Goal: Task Accomplishment & Management: Manage account settings

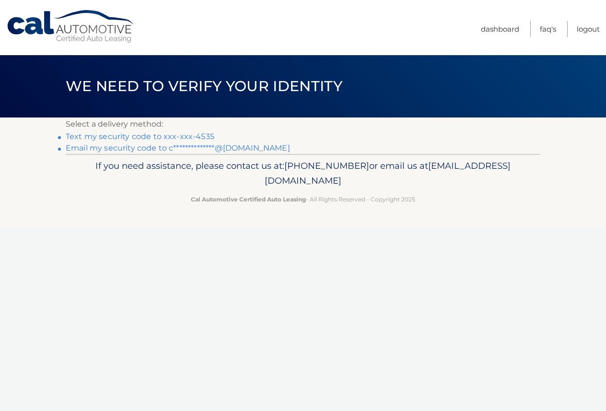
click at [185, 134] on link "Text my security code to xxx-xxx-4535" at bounding box center [140, 136] width 149 height 9
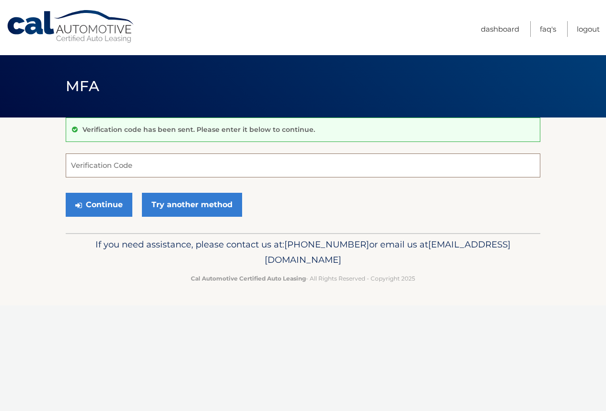
click at [113, 162] on input "Verification Code" at bounding box center [303, 166] width 475 height 24
type input "072608"
click at [115, 204] on button "Continue" at bounding box center [99, 205] width 67 height 24
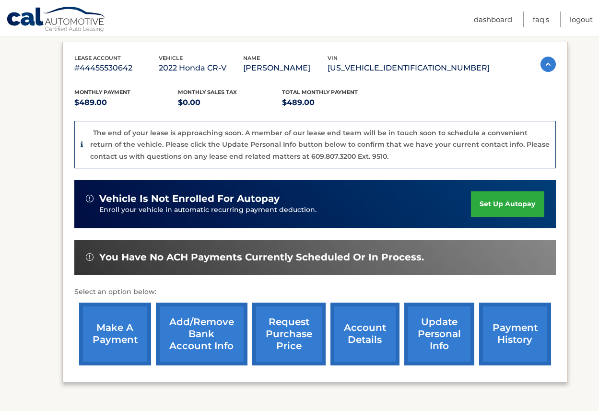
scroll to position [160, 0]
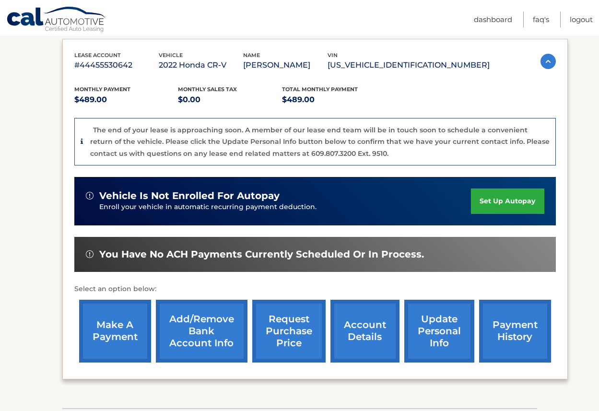
click at [130, 328] on link "make a payment" at bounding box center [115, 331] width 72 height 63
click at [523, 331] on link "payment history" at bounding box center [515, 331] width 72 height 63
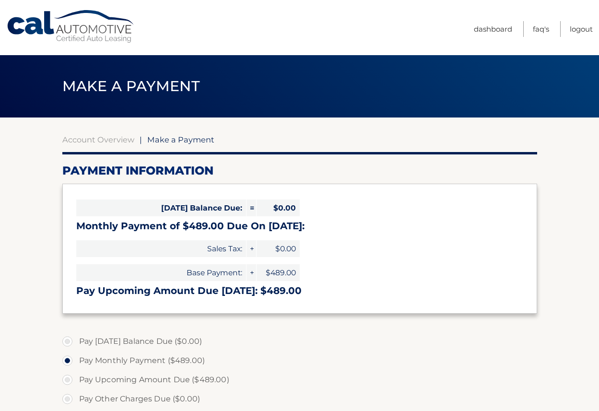
select select "MmIxZDAzZmMtZGVjNi00ZWUzLWEzNjAtYjVhMjJkMTY2ZjJh"
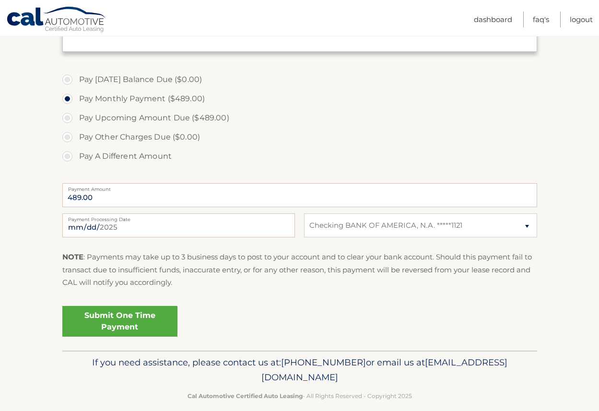
scroll to position [274, 0]
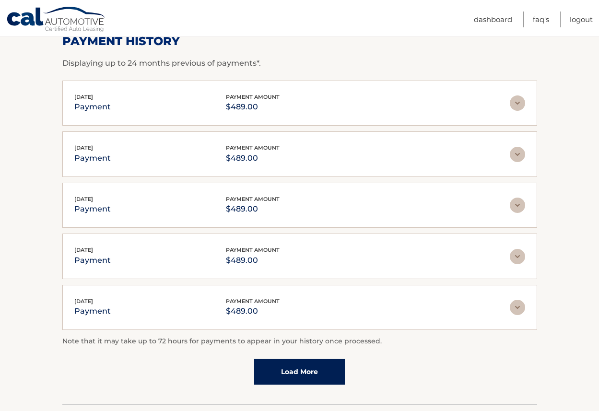
scroll to position [160, 0]
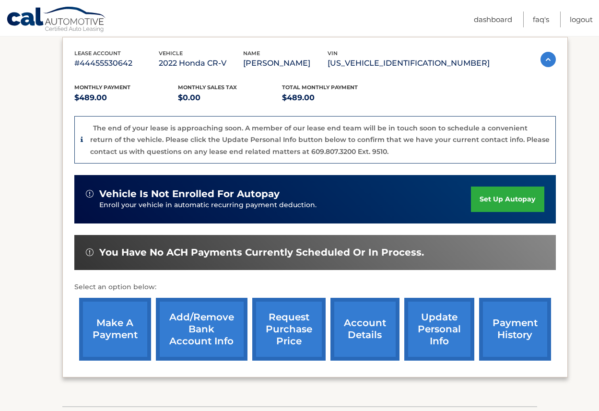
scroll to position [174, 0]
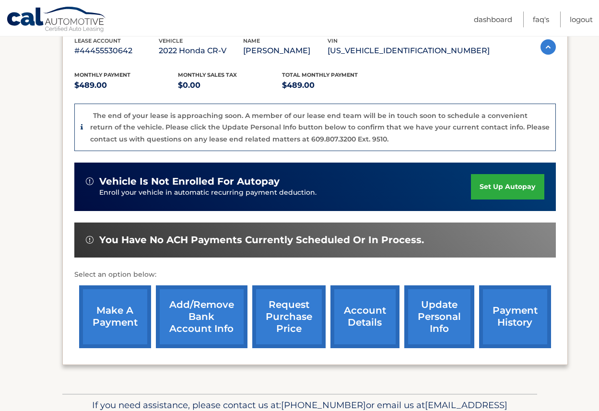
click at [378, 314] on link "account details" at bounding box center [365, 316] width 69 height 63
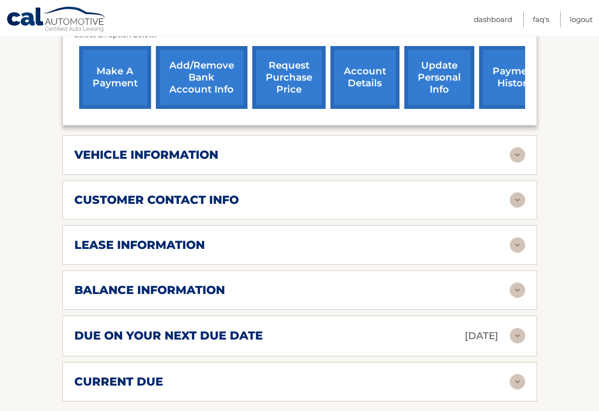
scroll to position [400, 0]
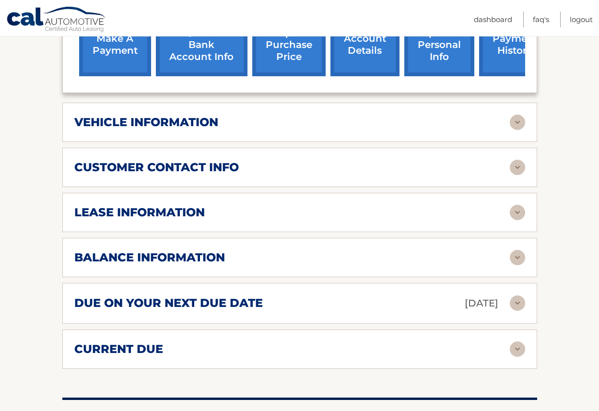
click at [515, 256] on img at bounding box center [517, 257] width 15 height 15
